Goal: Information Seeking & Learning: Learn about a topic

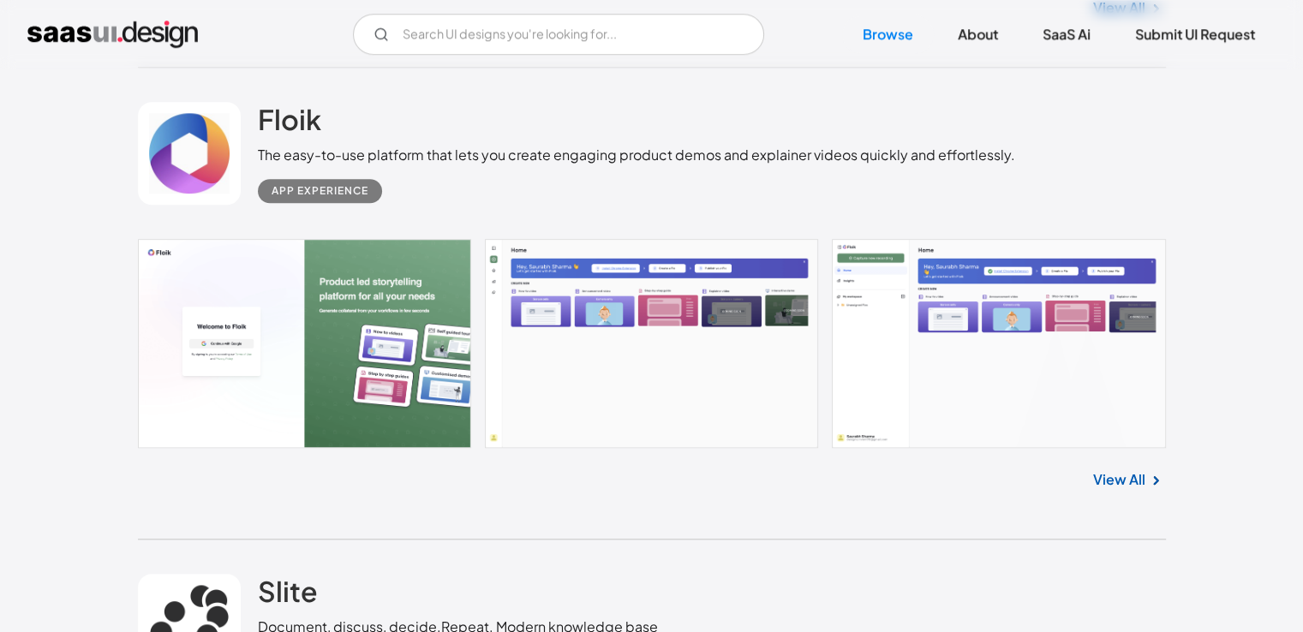
scroll to position [1370, 0]
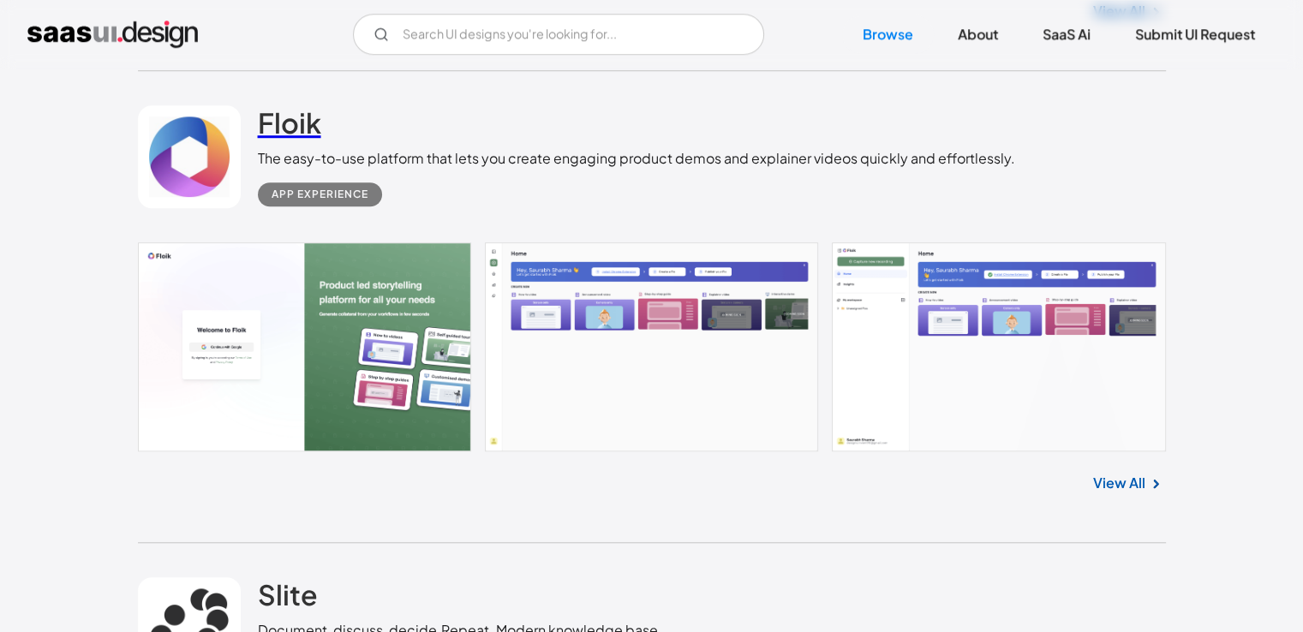
click at [291, 120] on h2 "Floik" at bounding box center [289, 122] width 63 height 34
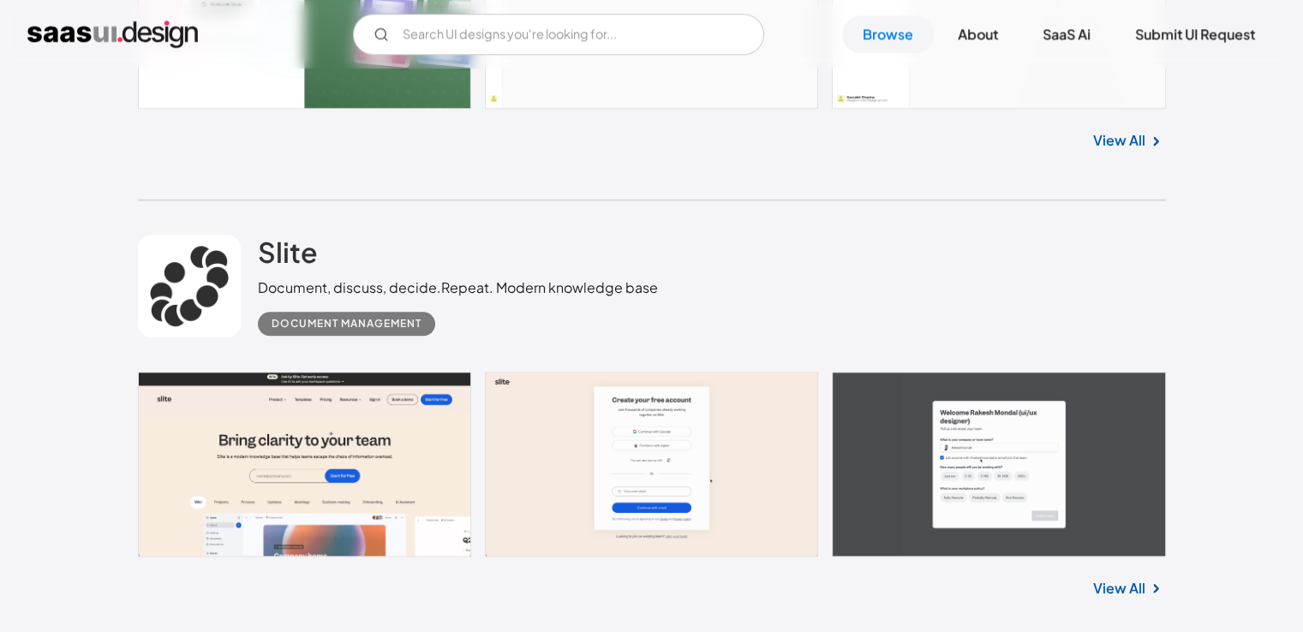
scroll to position [1799, 0]
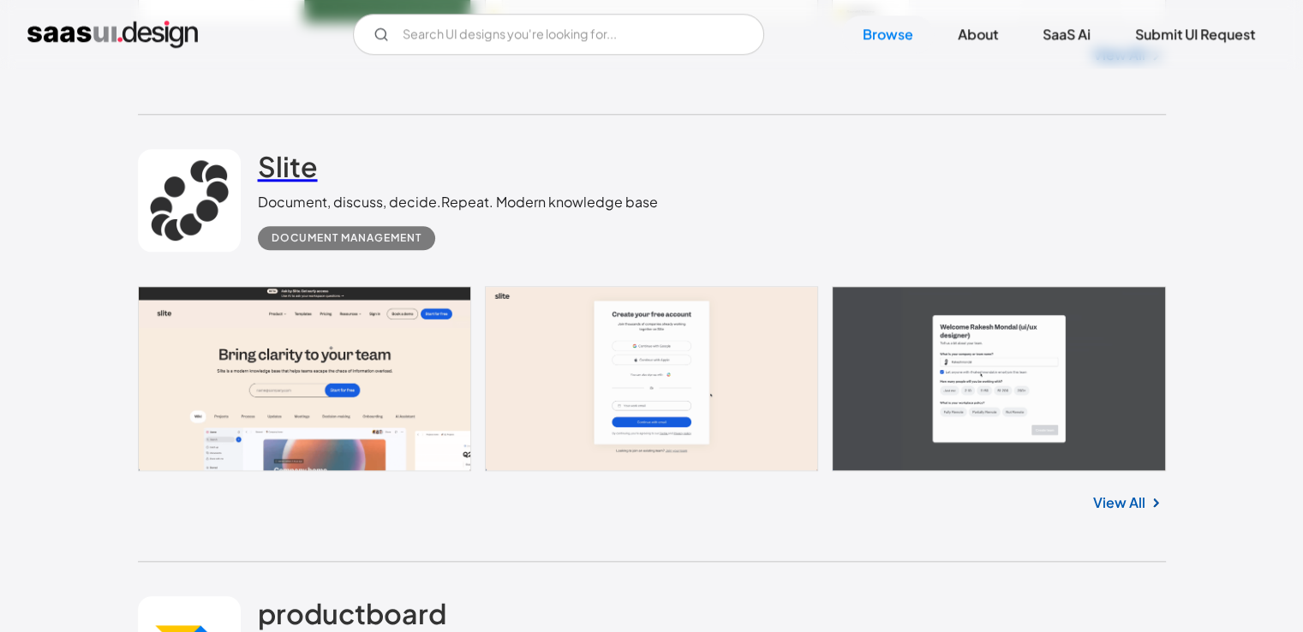
click at [298, 165] on h2 "Slite" at bounding box center [288, 166] width 60 height 34
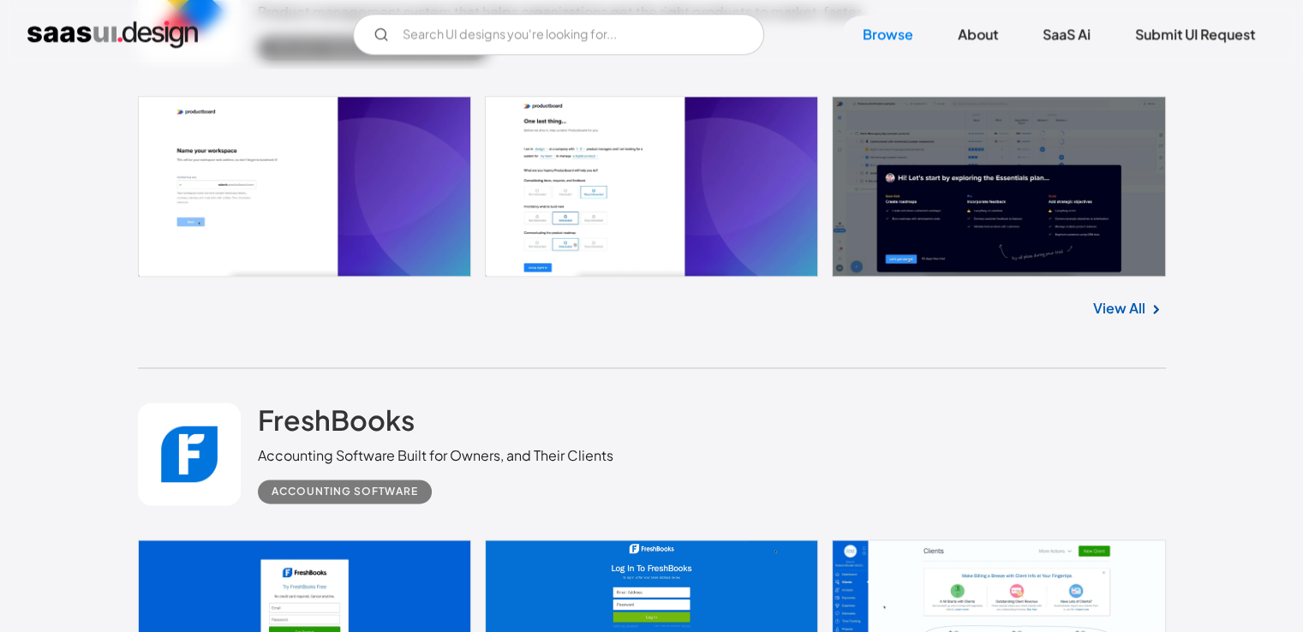
scroll to position [2570, 0]
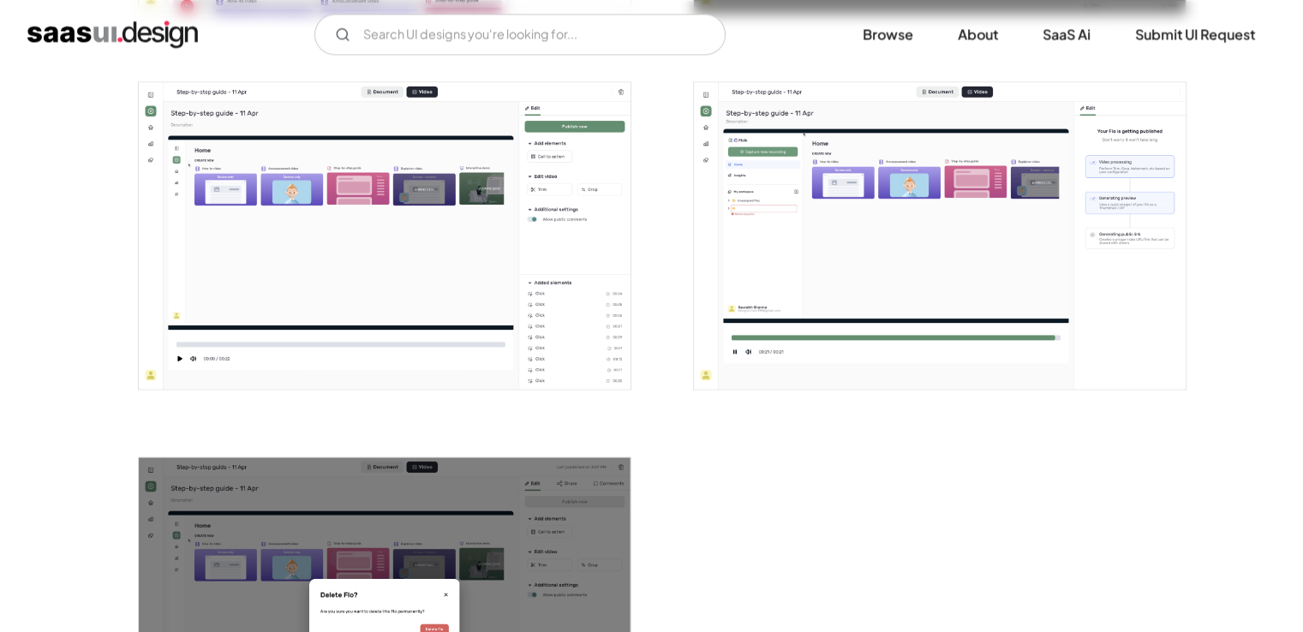
scroll to position [2570, 0]
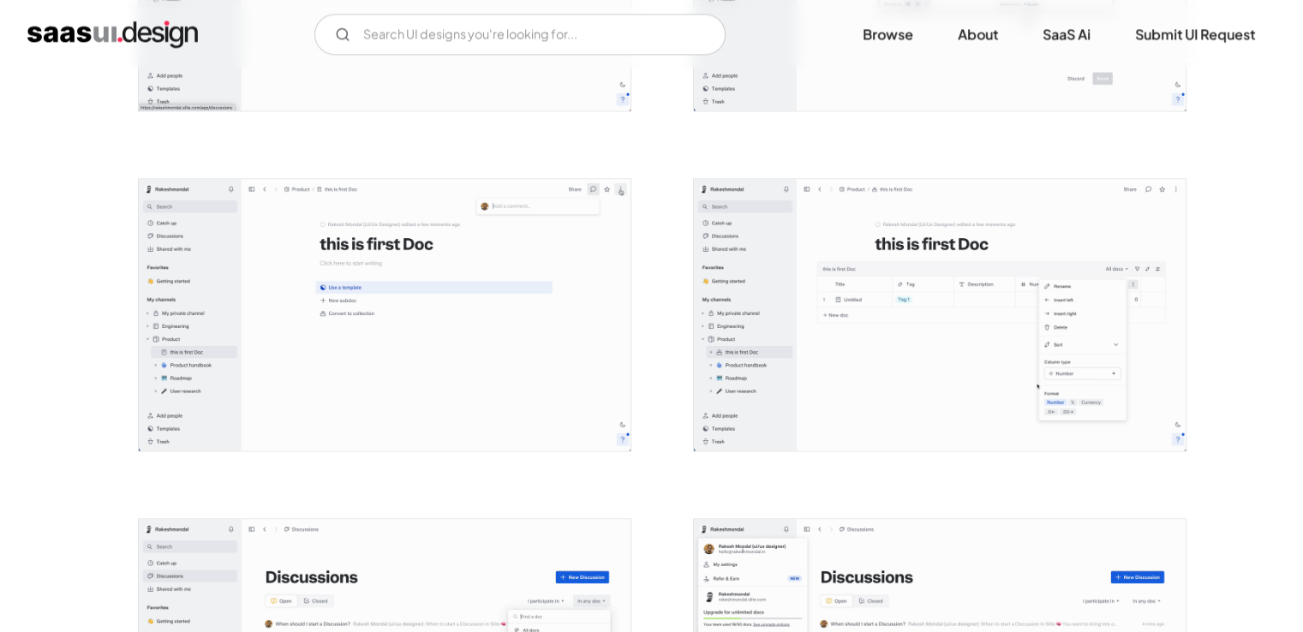
scroll to position [2484, 0]
